Goal: Check status: Check status

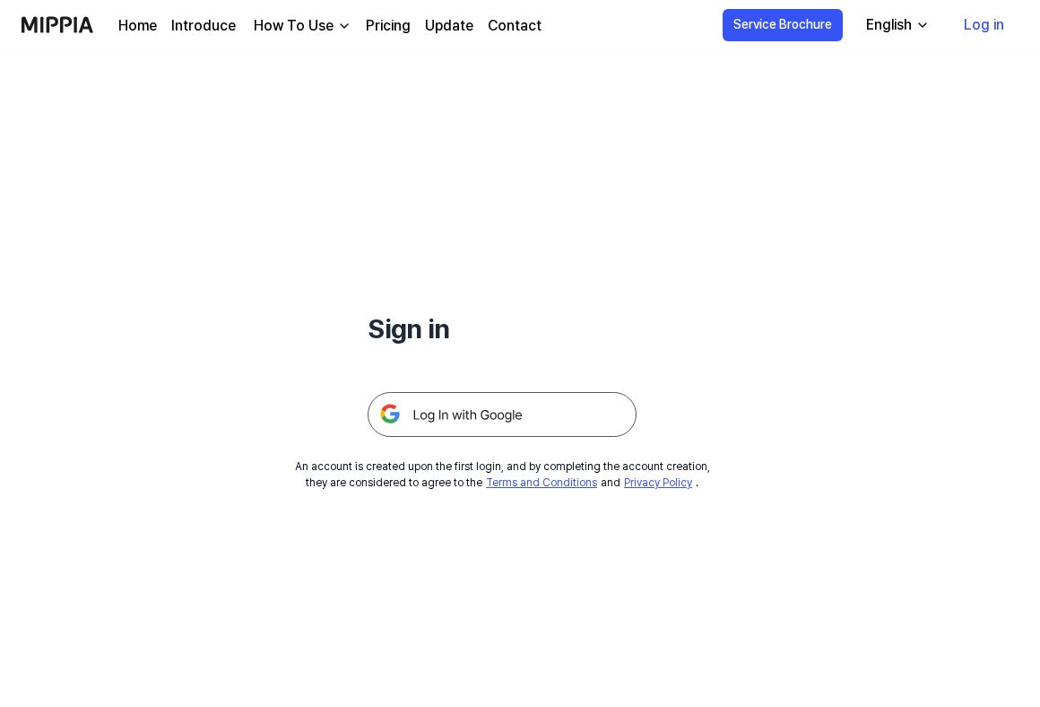
click at [485, 421] on img at bounding box center [502, 414] width 269 height 45
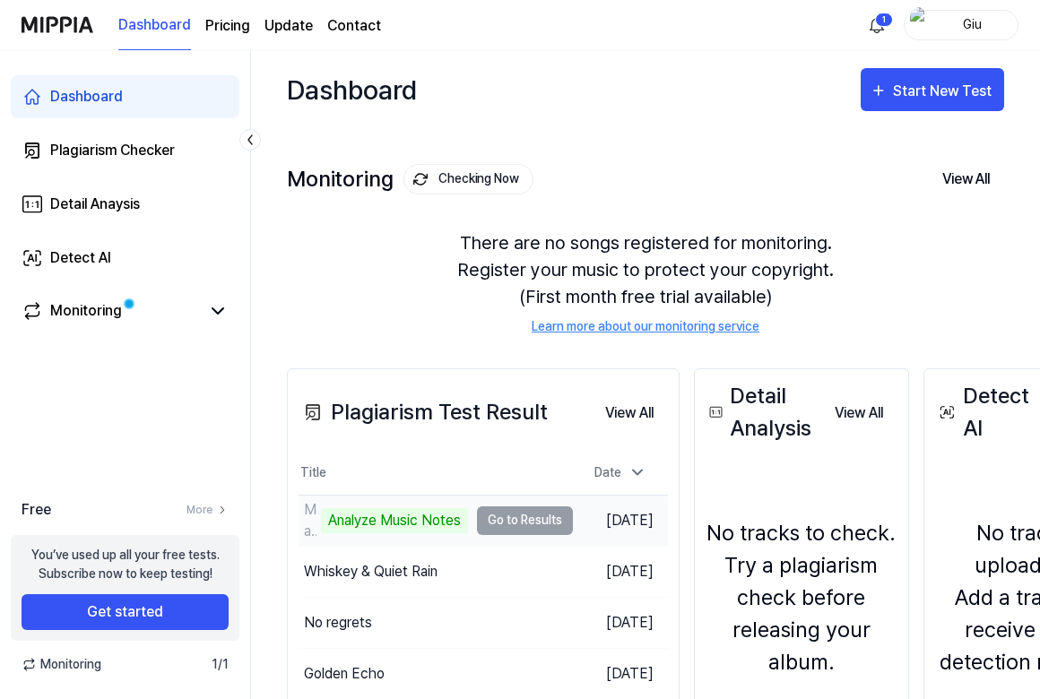
click at [380, 520] on div "Analyze Music Notes" at bounding box center [394, 520] width 147 height 25
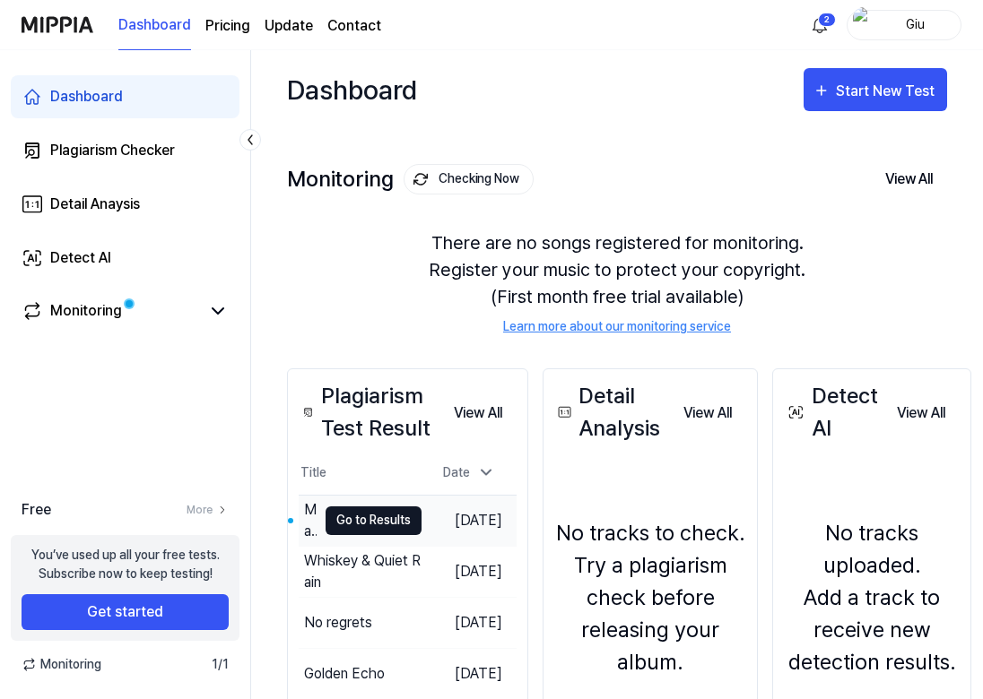
click at [357, 516] on button "Go to Results" at bounding box center [373, 521] width 96 height 29
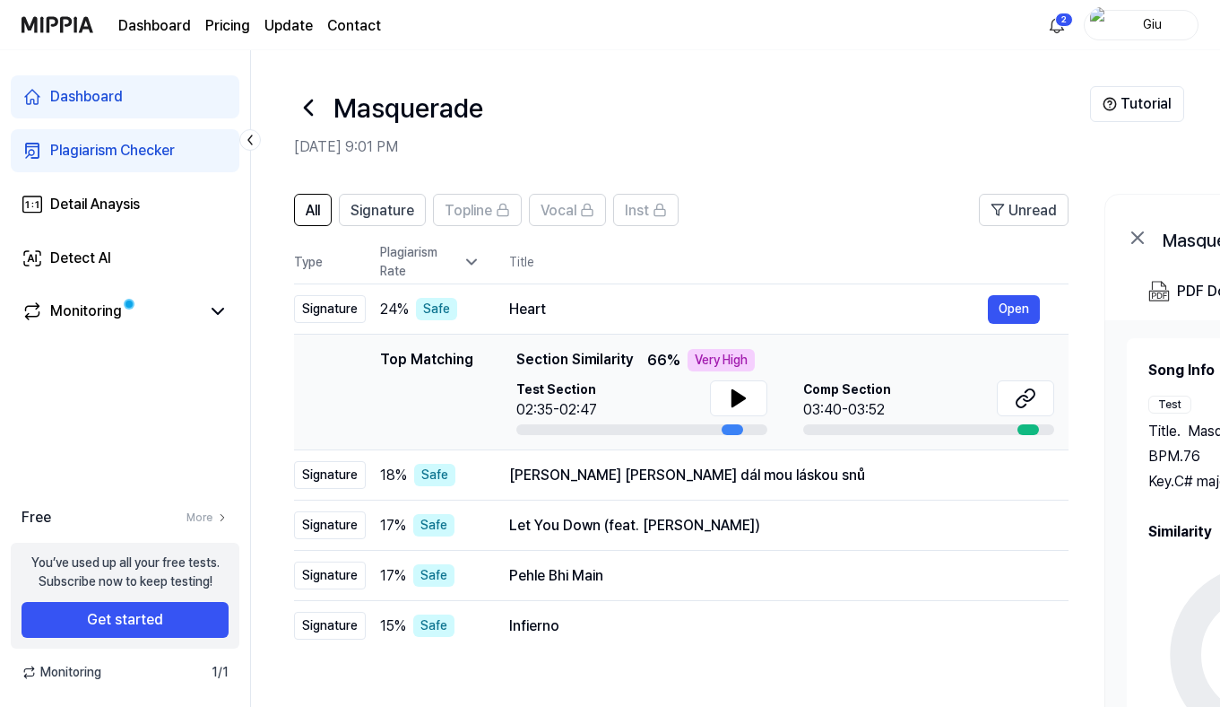
click at [478, 264] on icon at bounding box center [472, 262] width 18 height 18
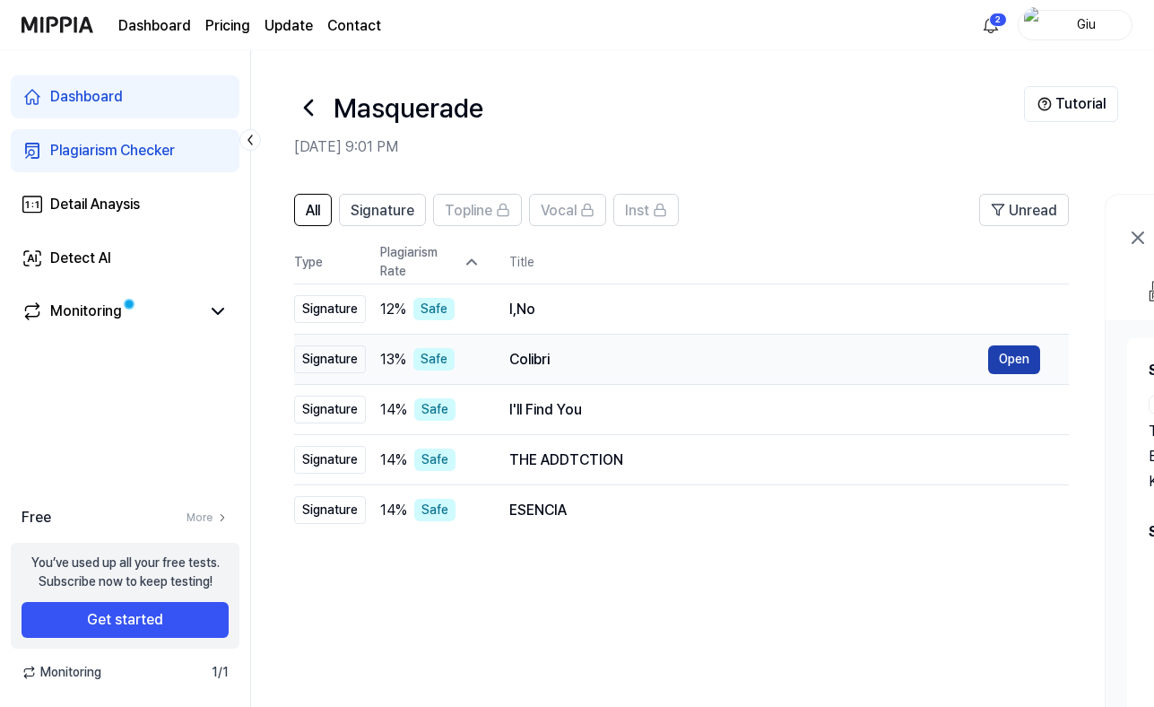
click at [989, 363] on button "Open" at bounding box center [1014, 359] width 52 height 29
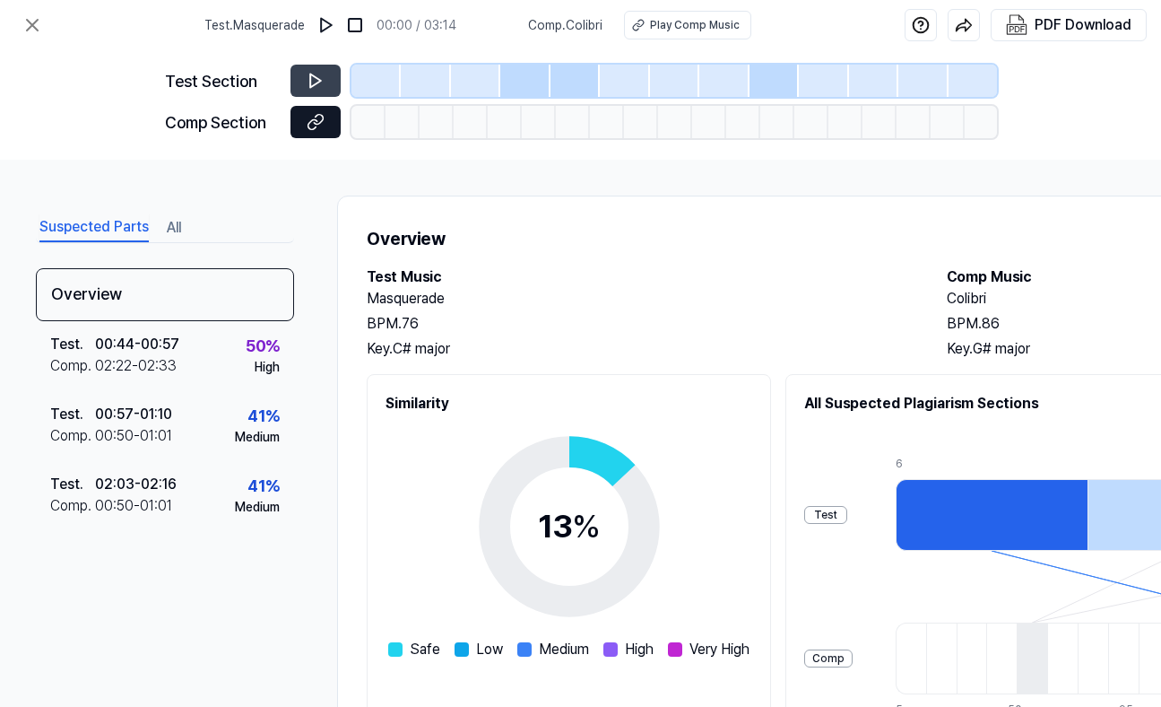
click at [311, 126] on icon at bounding box center [316, 122] width 18 height 18
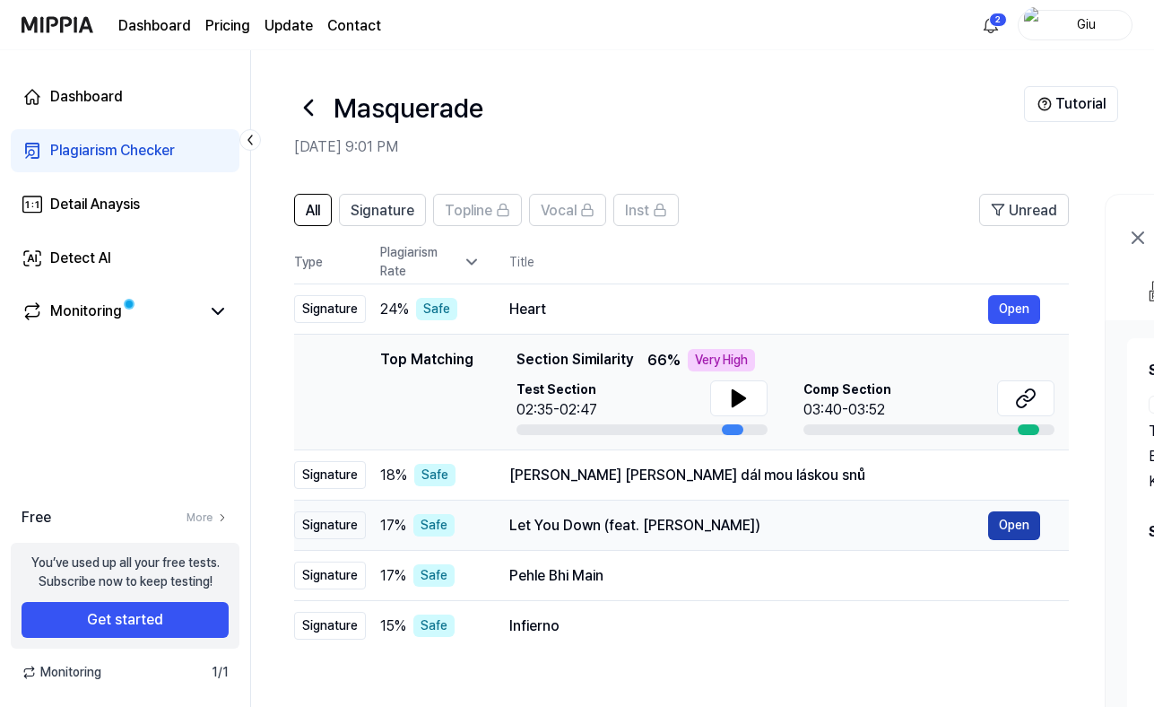
click at [989, 525] on button "Open" at bounding box center [1014, 525] width 52 height 29
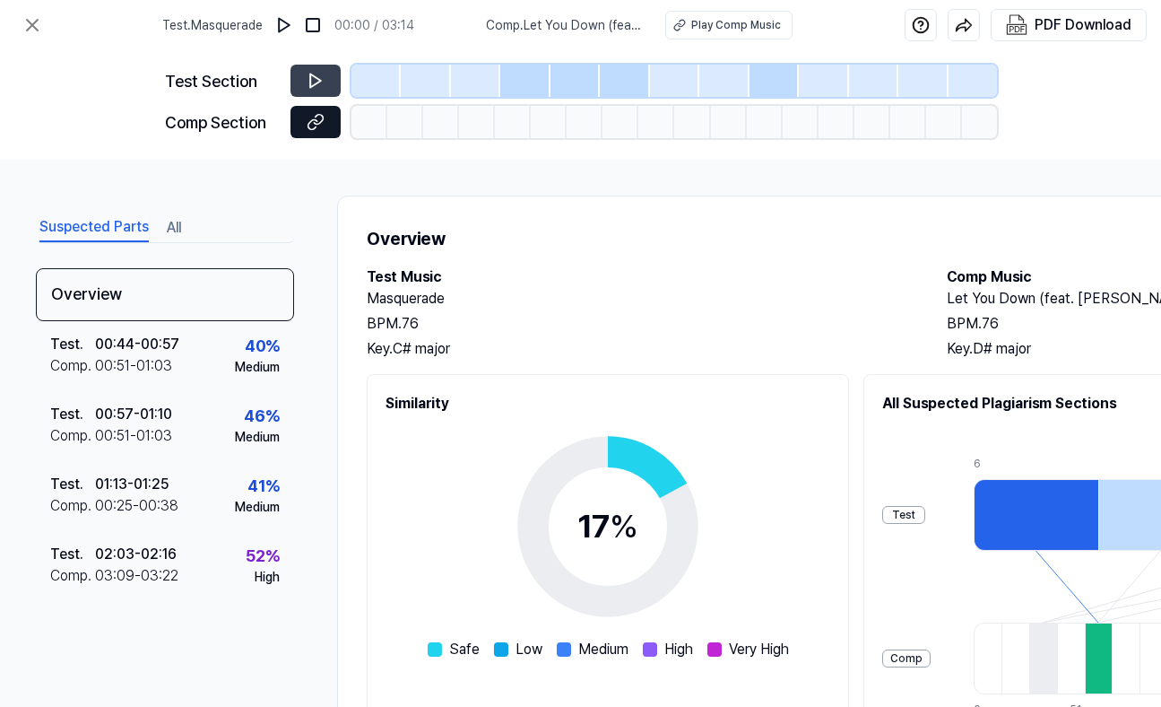
click at [308, 130] on icon at bounding box center [316, 122] width 18 height 18
click at [37, 30] on icon at bounding box center [32, 25] width 11 height 11
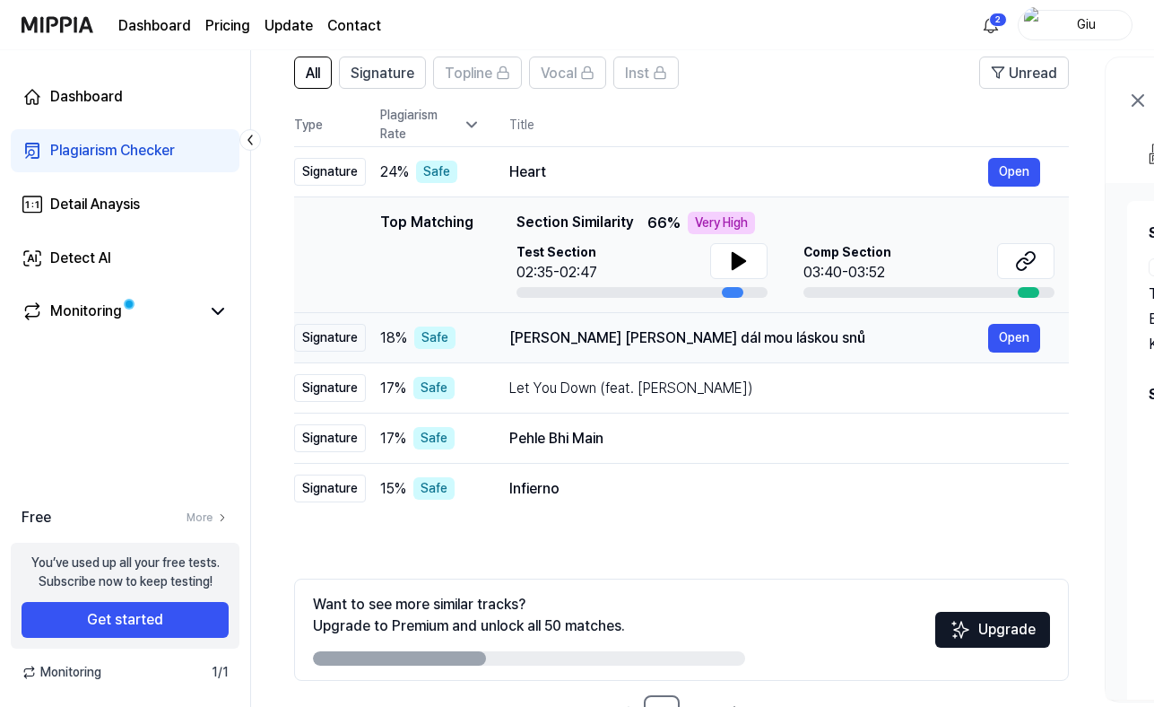
scroll to position [164, 0]
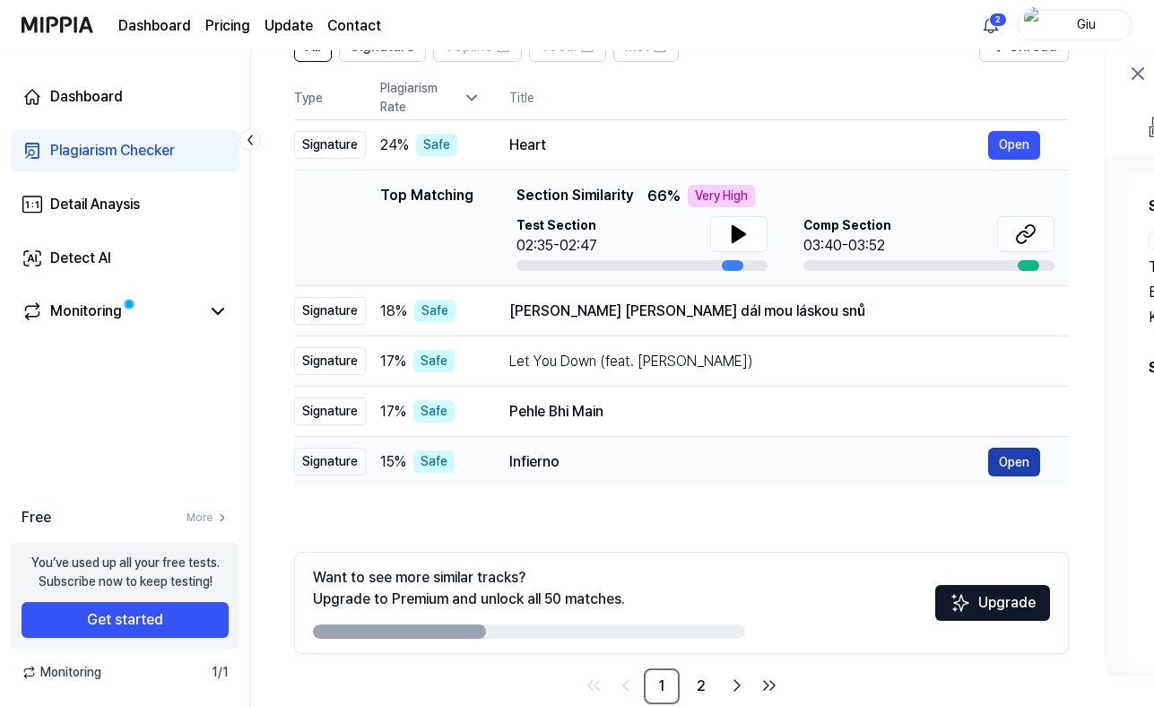
click at [989, 462] on button "Open" at bounding box center [1014, 461] width 52 height 29
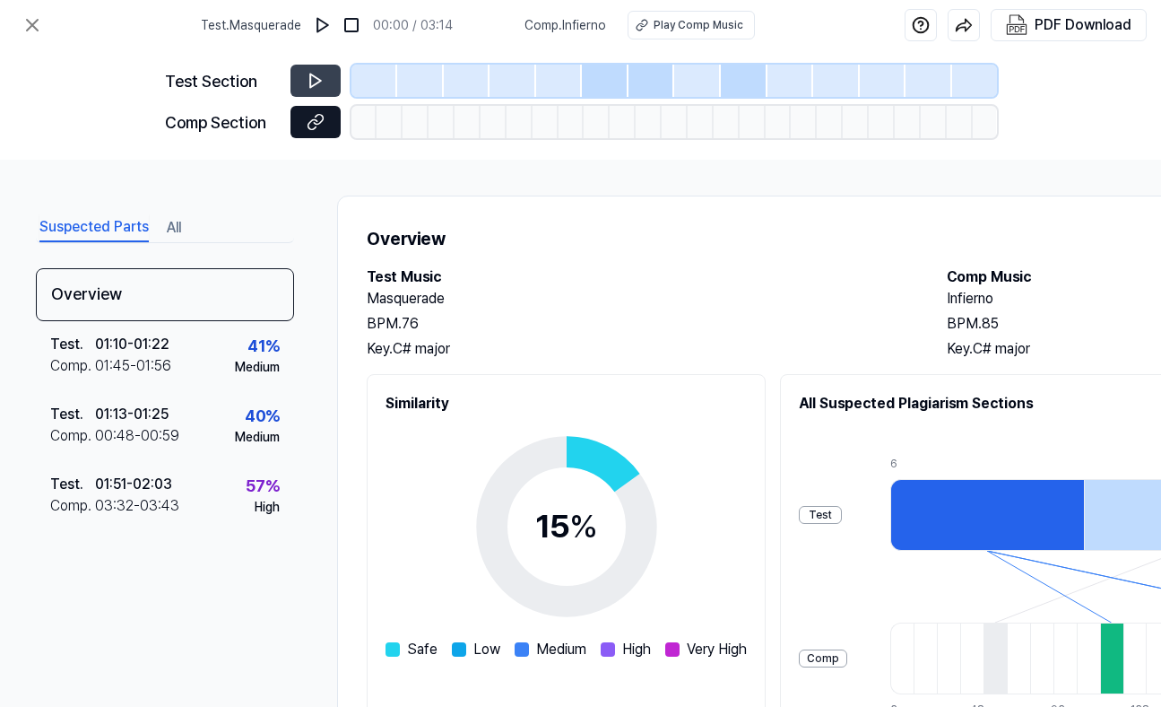
click at [314, 121] on icon at bounding box center [316, 122] width 18 height 18
click at [38, 24] on icon at bounding box center [33, 25] width 22 height 22
